Goal: Task Accomplishment & Management: Use online tool/utility

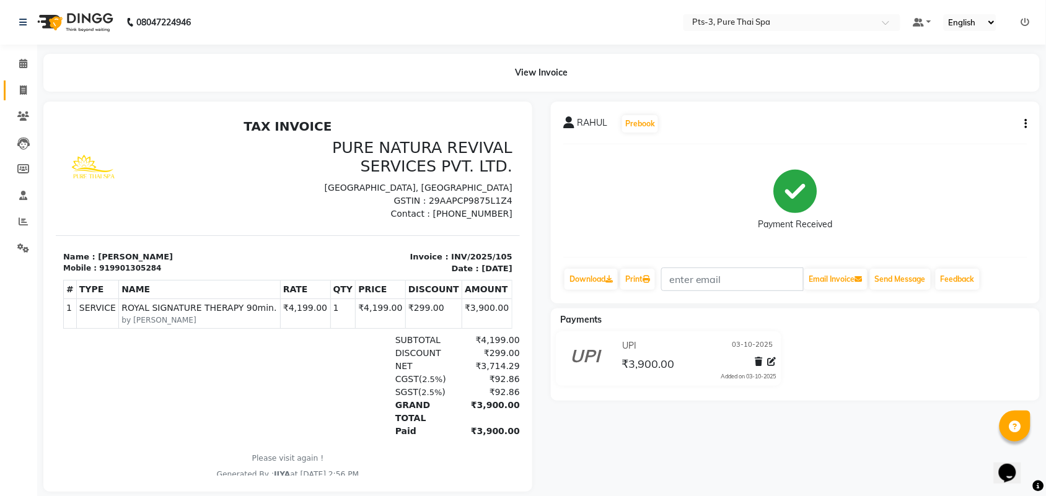
click at [30, 100] on link "Invoice" at bounding box center [19, 91] width 30 height 20
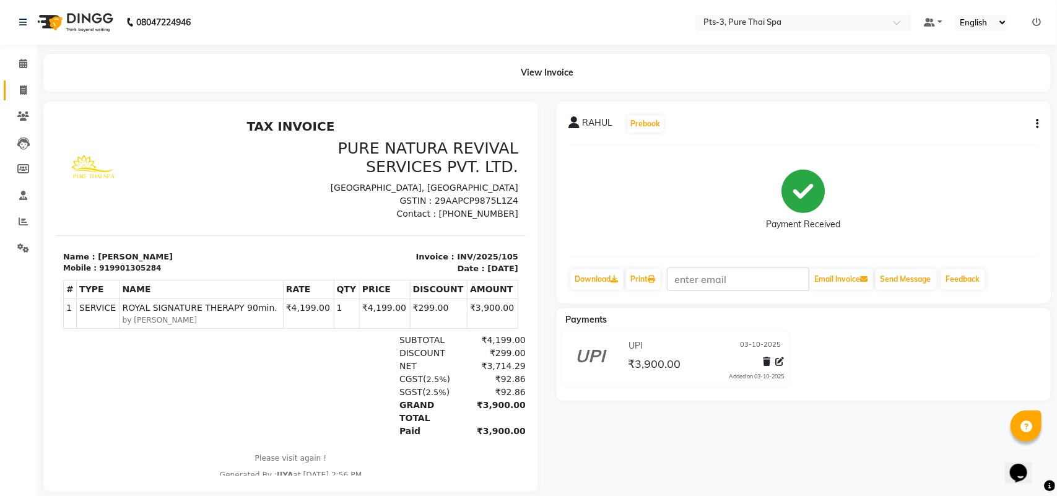
select select "service"
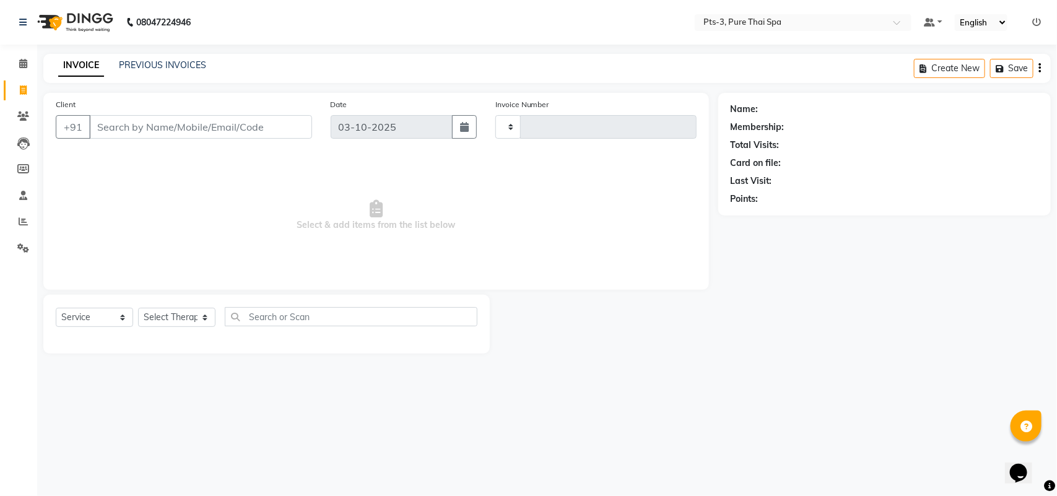
type input "106"
select select "9047"
click at [23, 66] on icon at bounding box center [23, 63] width 8 height 9
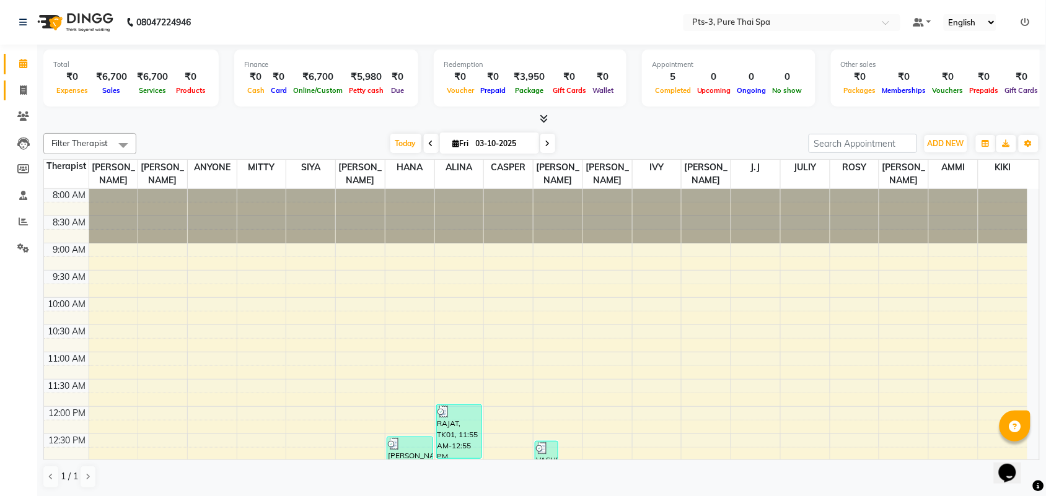
click at [22, 98] on link "Invoice" at bounding box center [19, 91] width 30 height 20
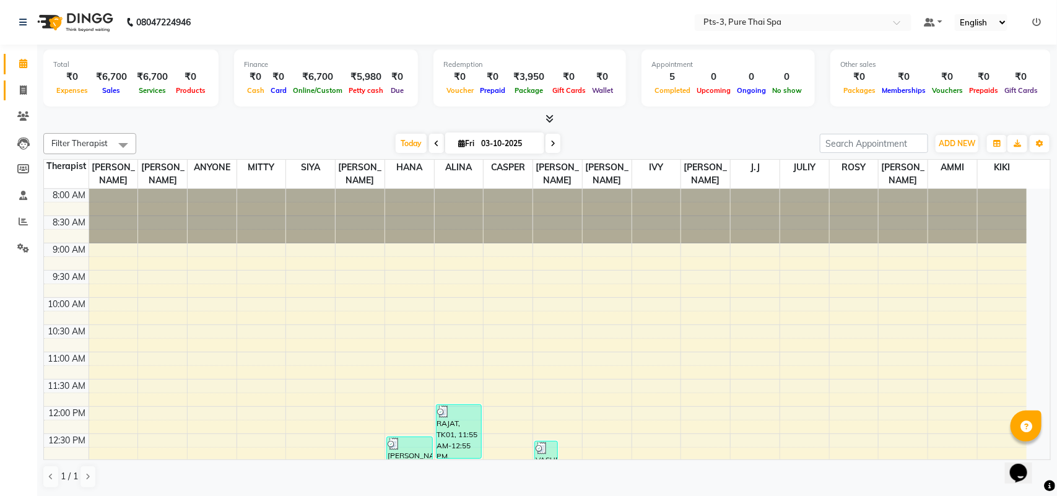
select select "service"
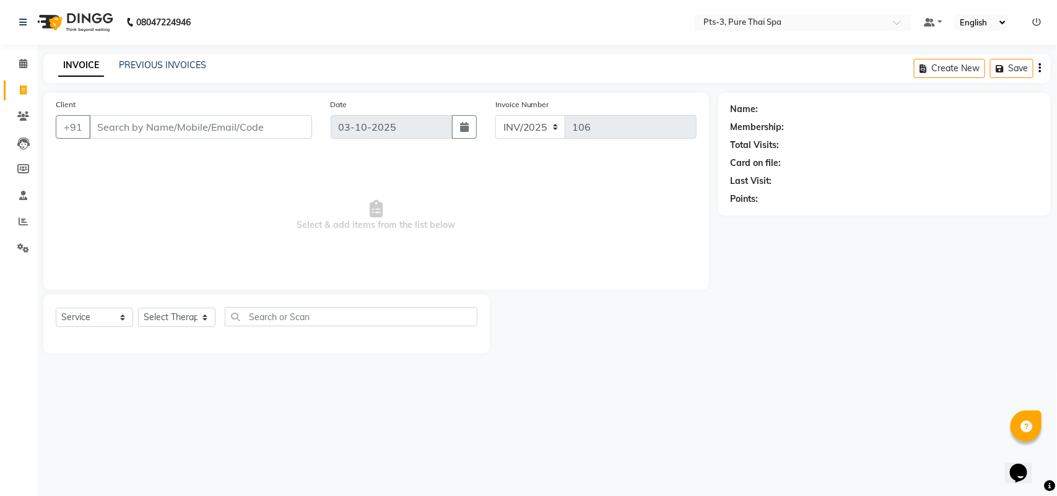
click at [103, 130] on input "Client" at bounding box center [200, 127] width 223 height 24
